Goal: Transaction & Acquisition: Book appointment/travel/reservation

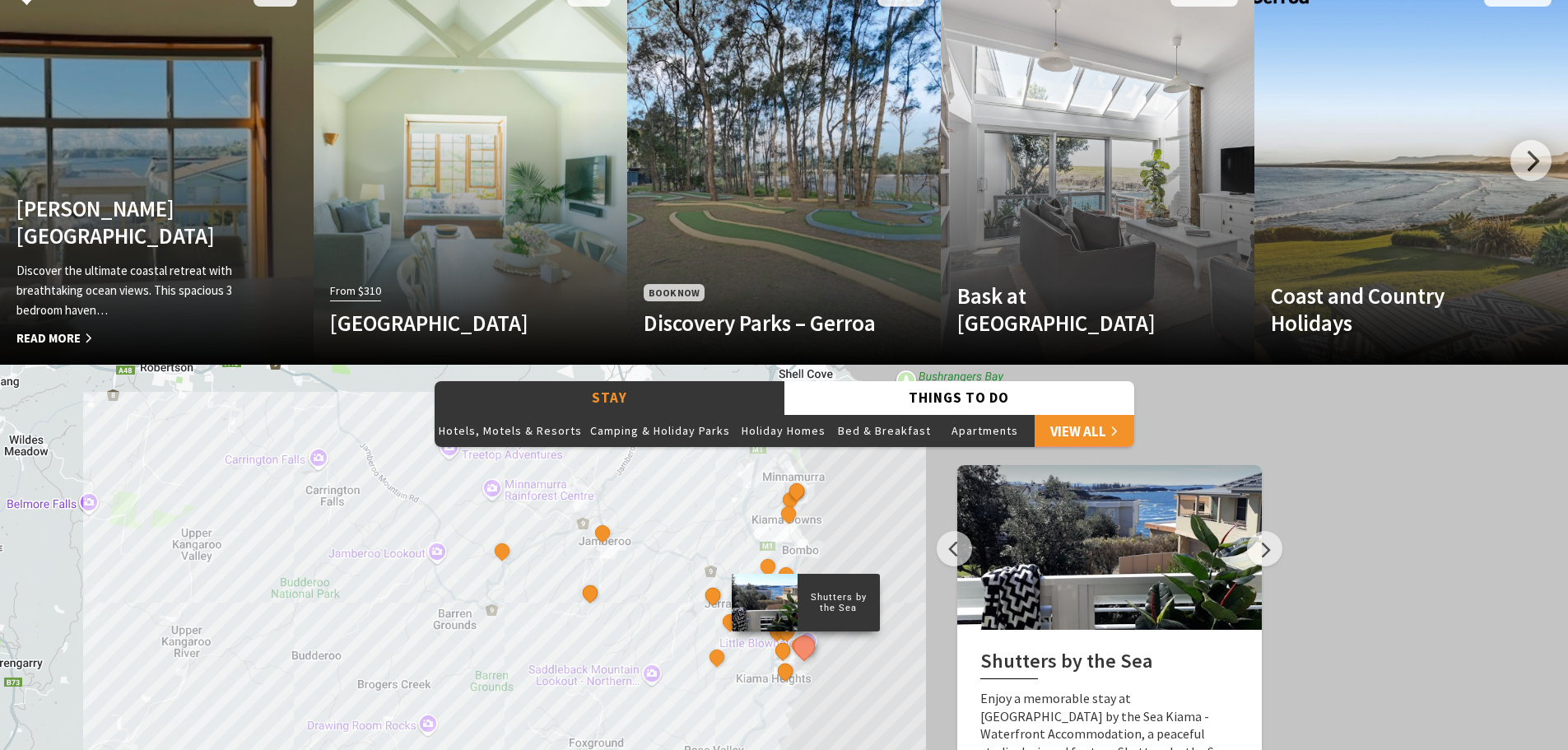
scroll to position [1070, 0]
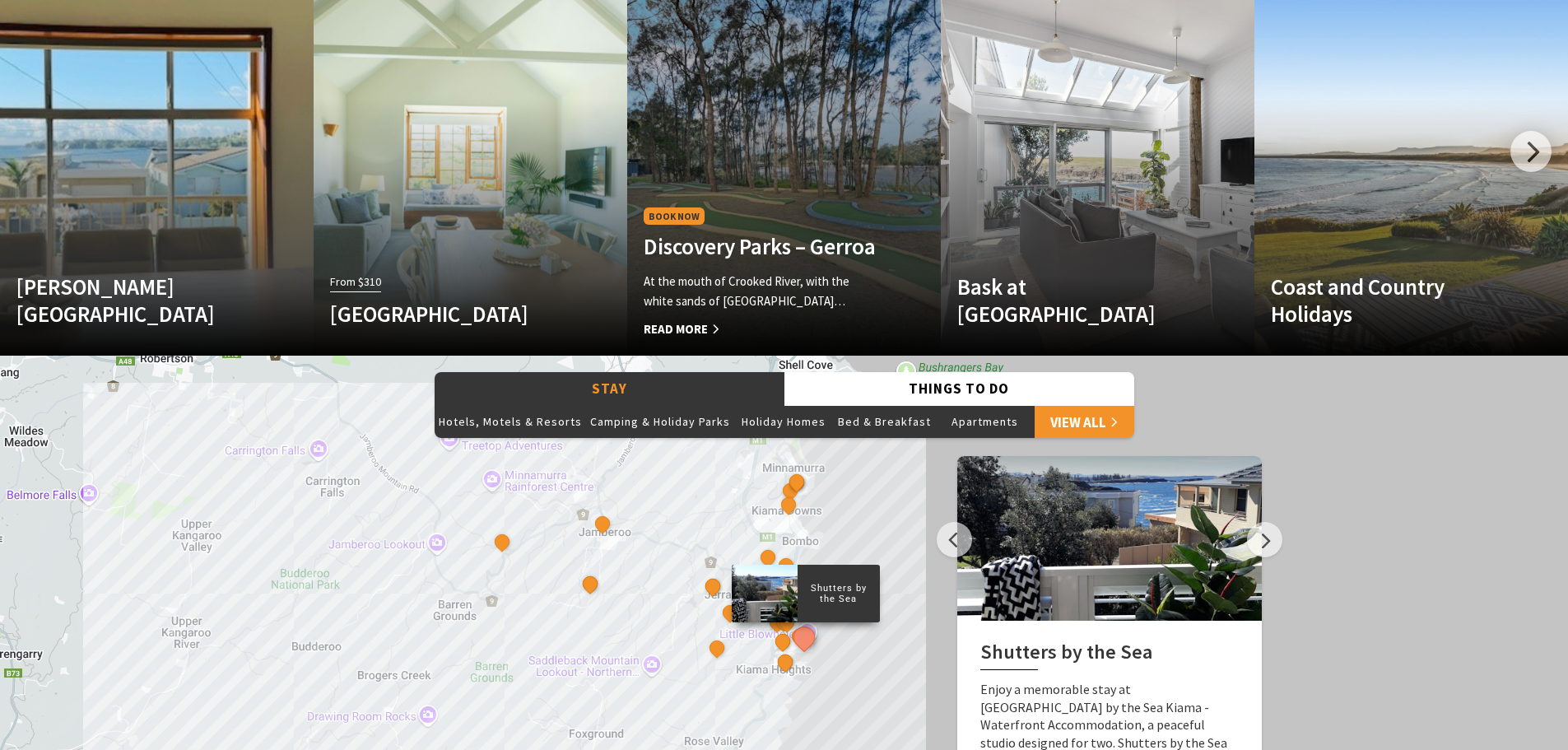
click at [801, 204] on div "Book Now Discovery Parks – Gerroa At the mouth of Crooked River, with the white…" at bounding box center [760, 272] width 267 height 136
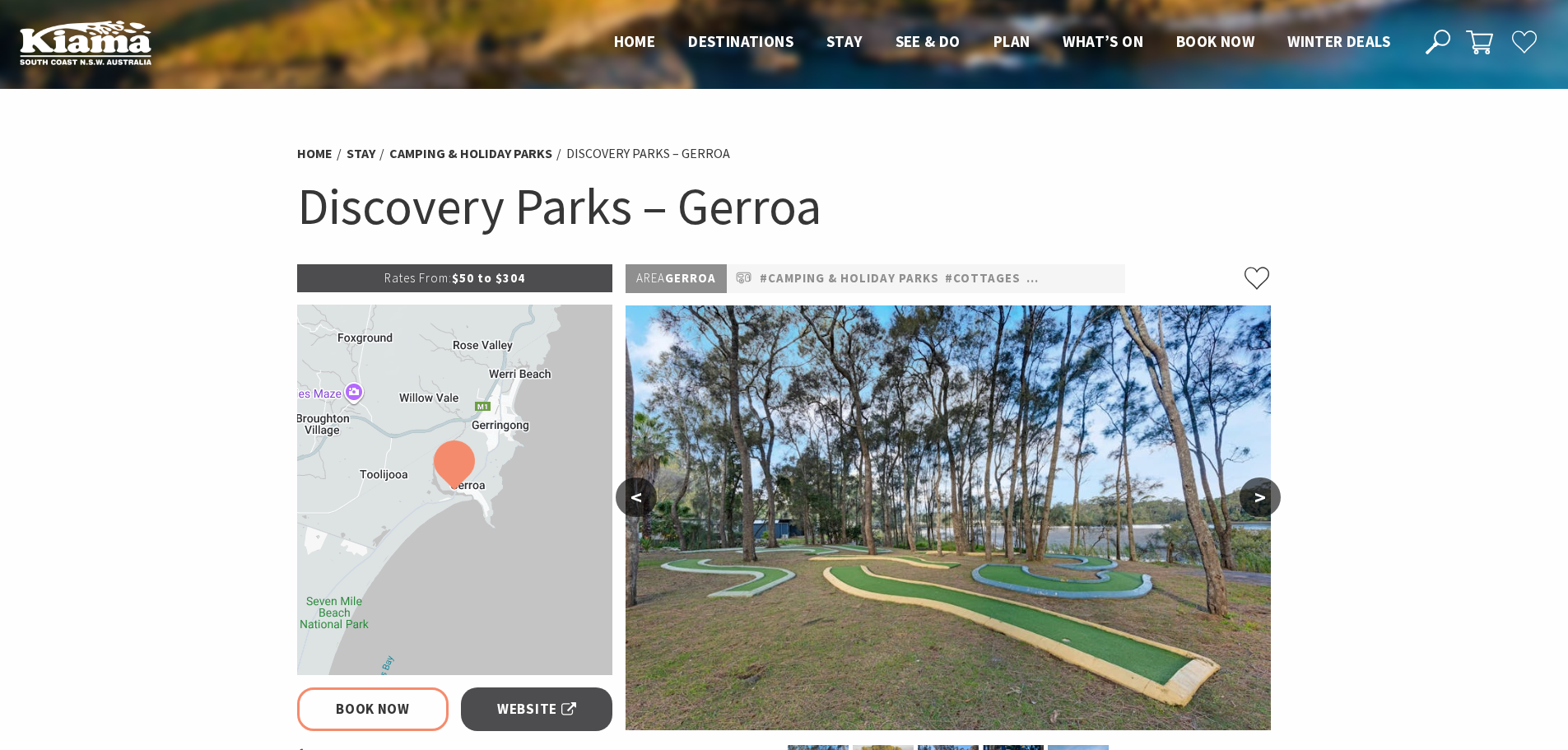
select select "3"
select select "2"
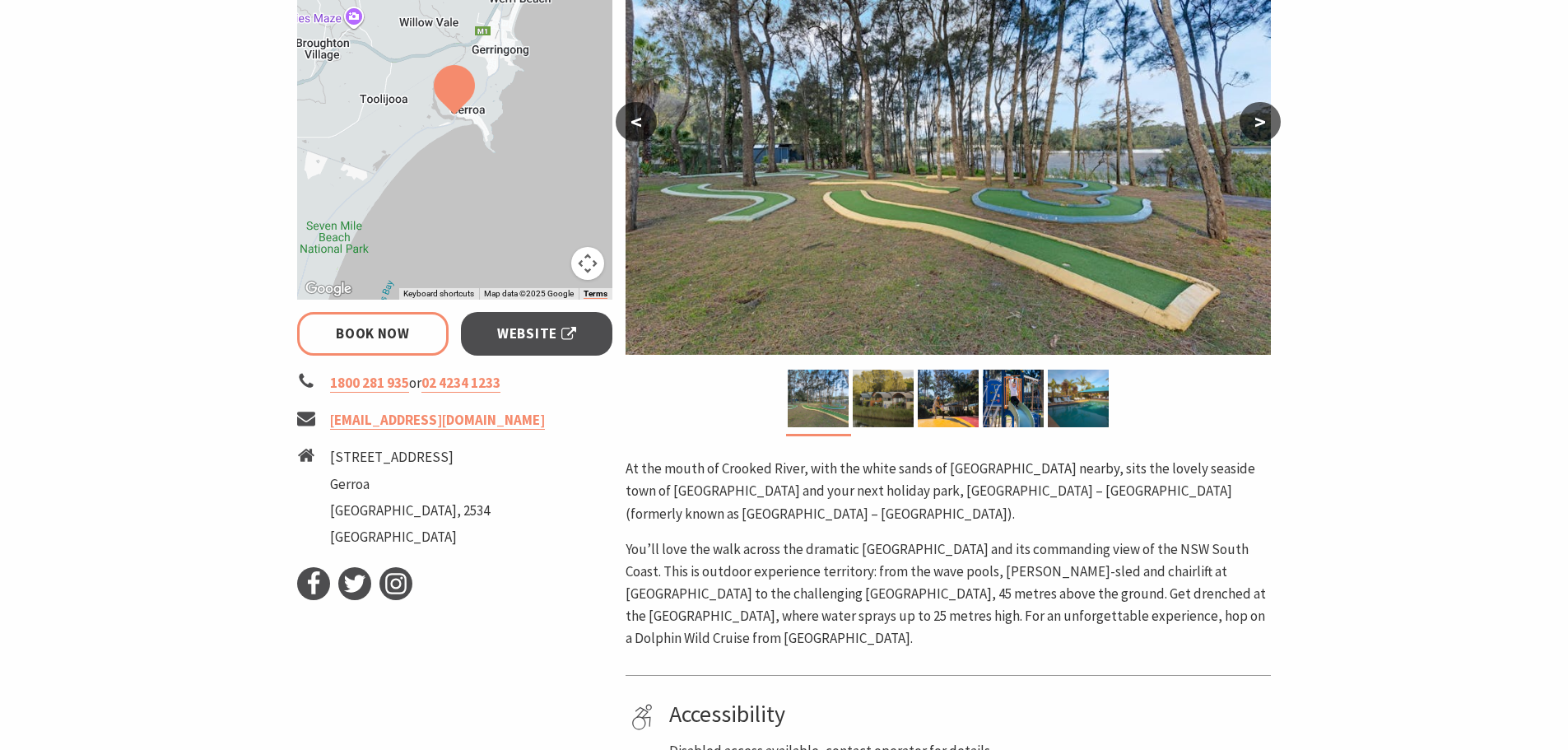
scroll to position [412, 0]
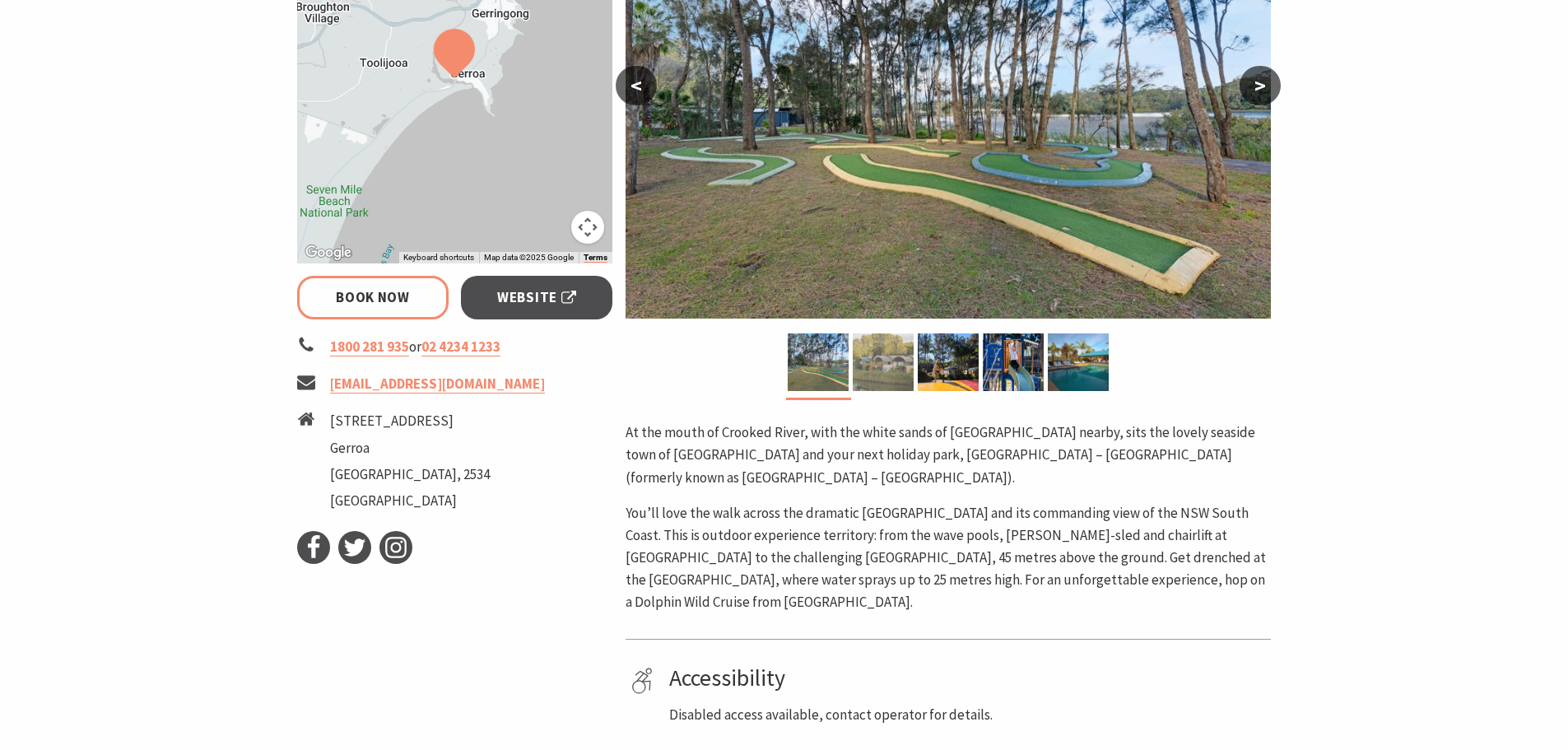
click at [875, 362] on img at bounding box center [883, 362] width 61 height 57
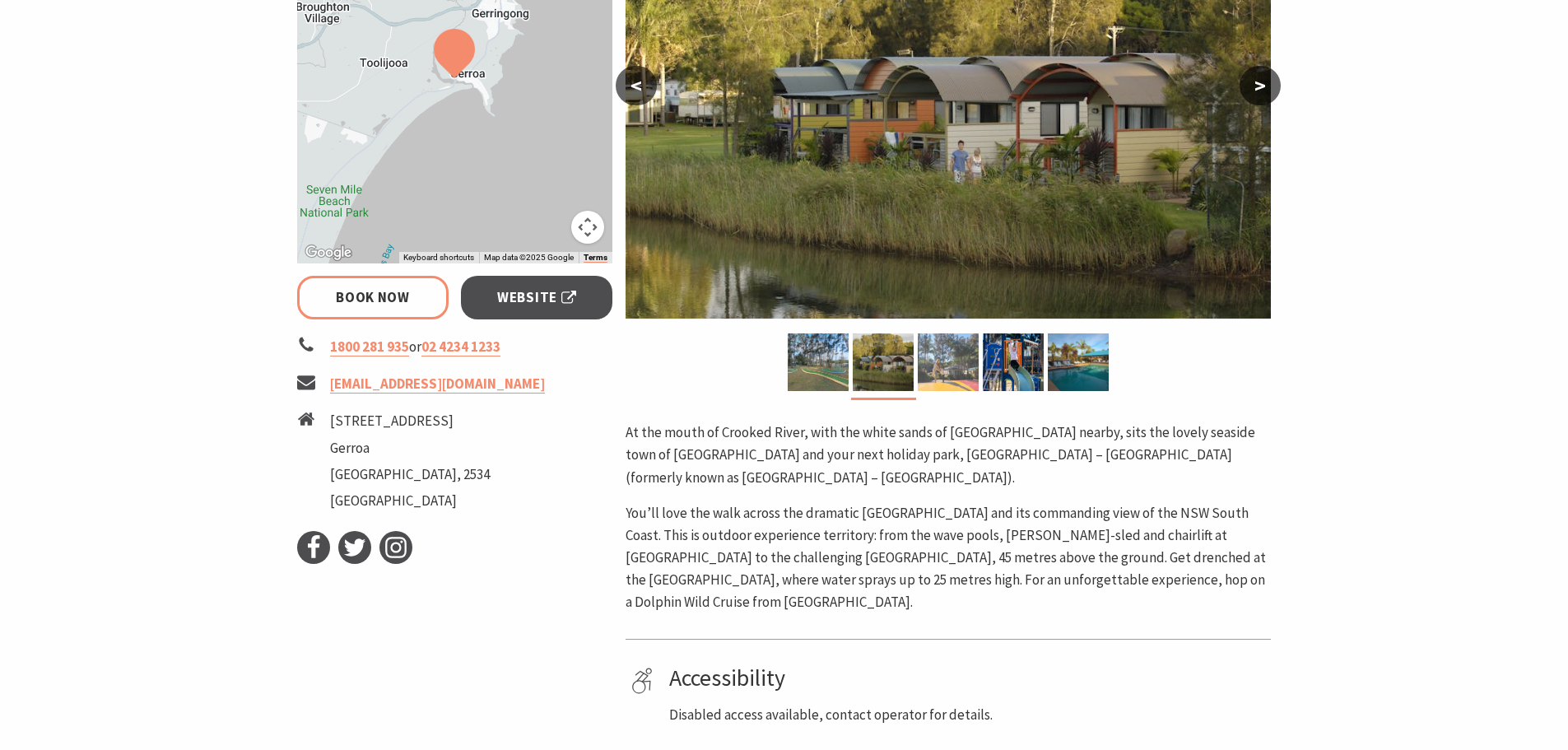
click at [961, 368] on img at bounding box center [948, 362] width 61 height 57
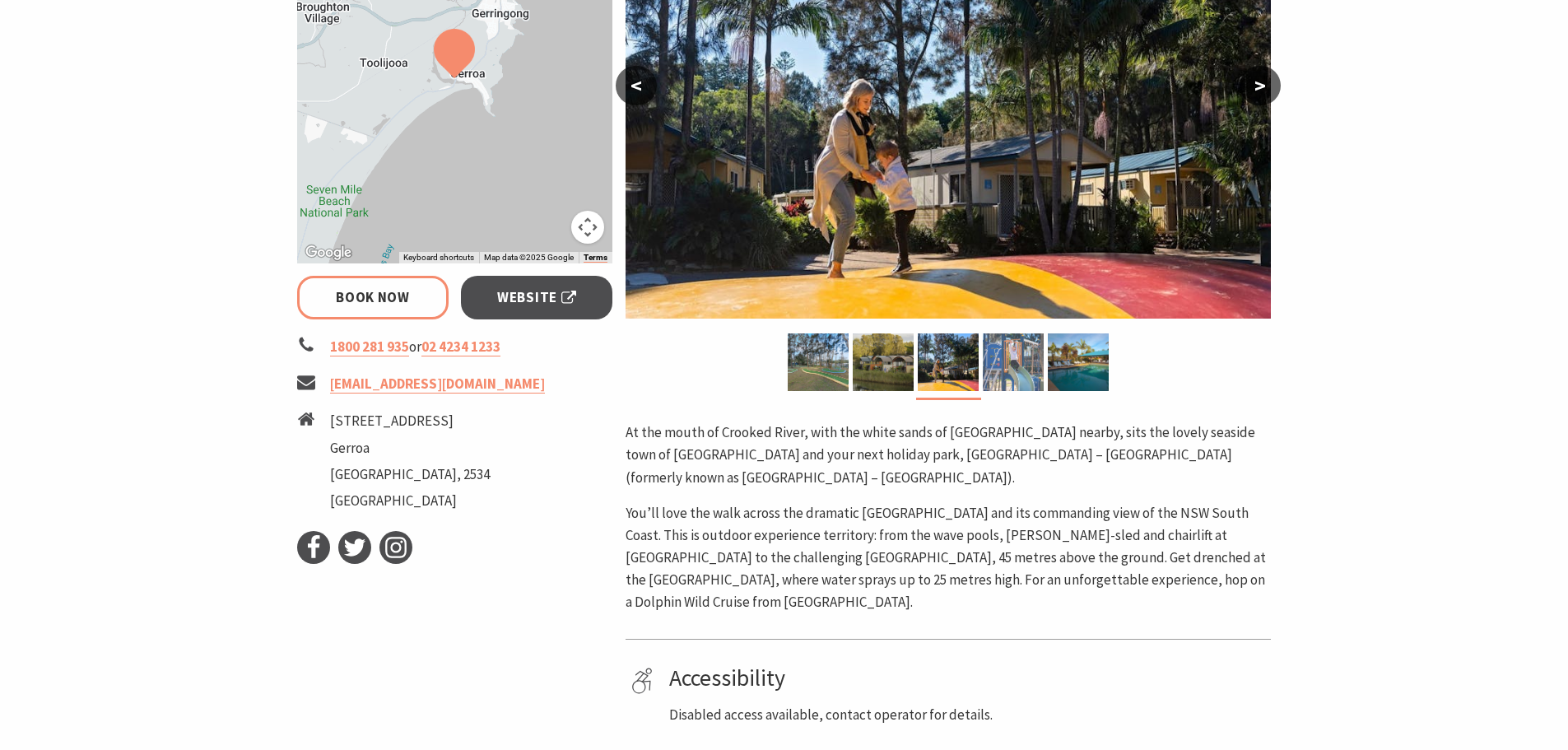
click at [1010, 367] on img at bounding box center [1013, 362] width 61 height 57
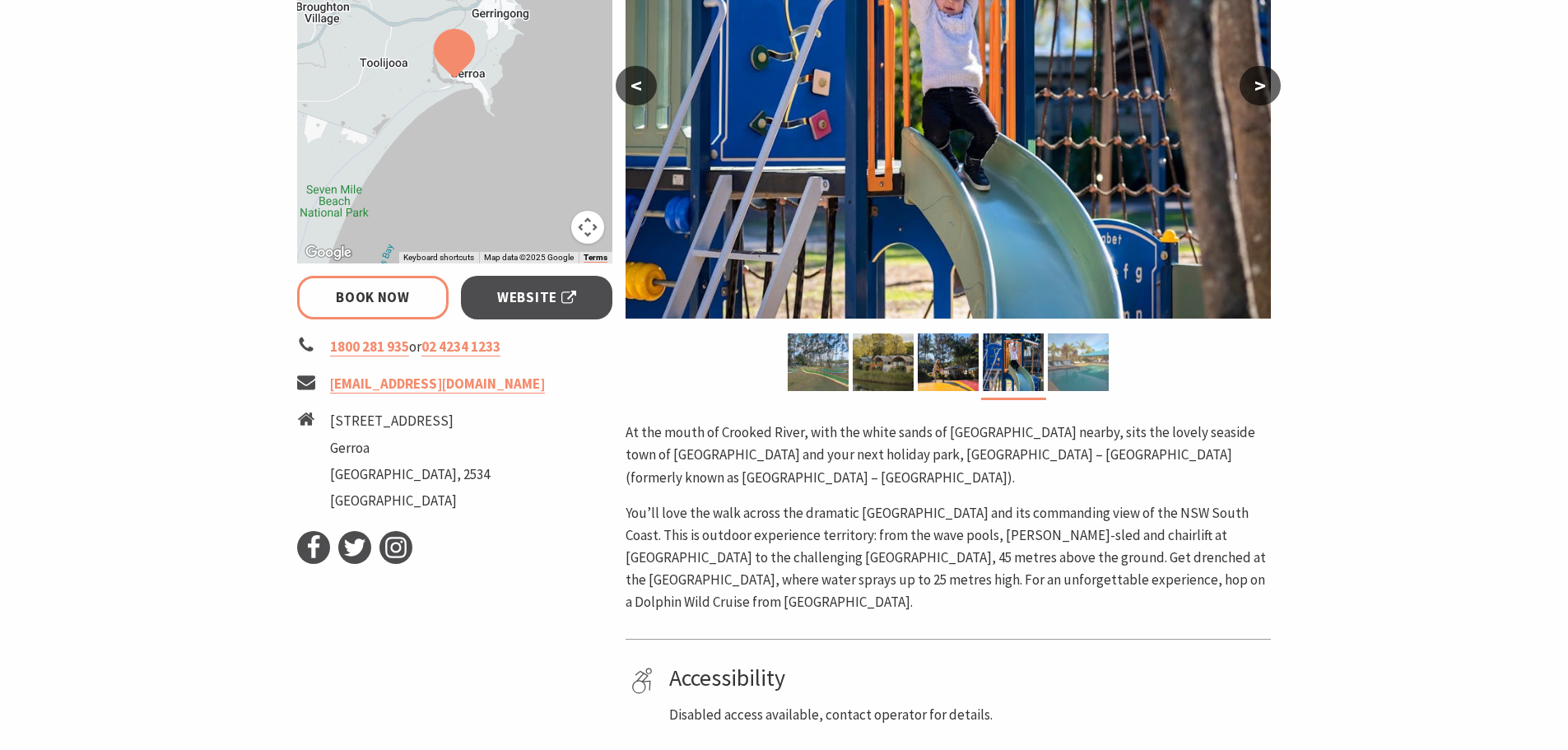
click at [1078, 365] on img at bounding box center [1078, 362] width 61 height 57
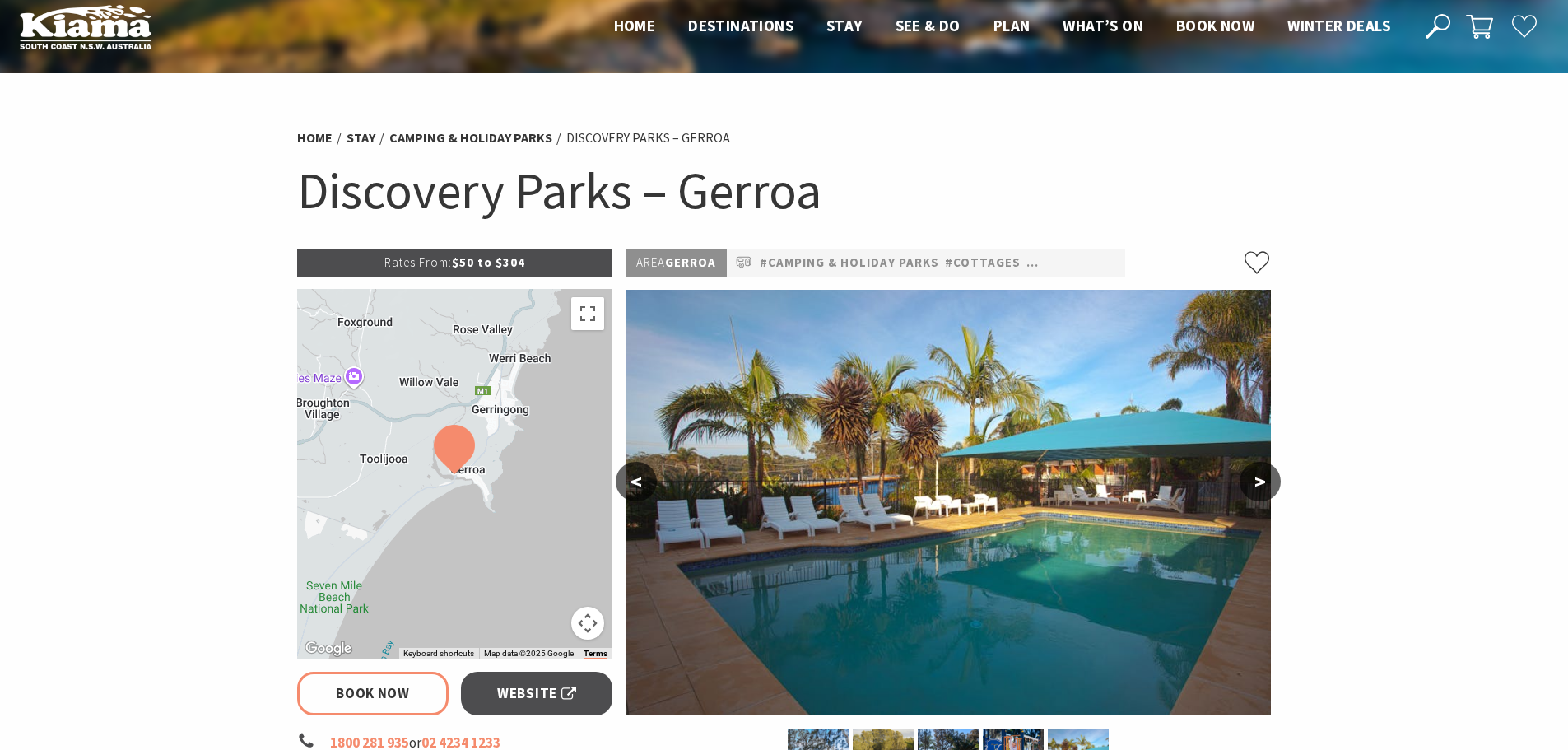
scroll to position [0, 0]
